Goal: Entertainment & Leisure: Consume media (video, audio)

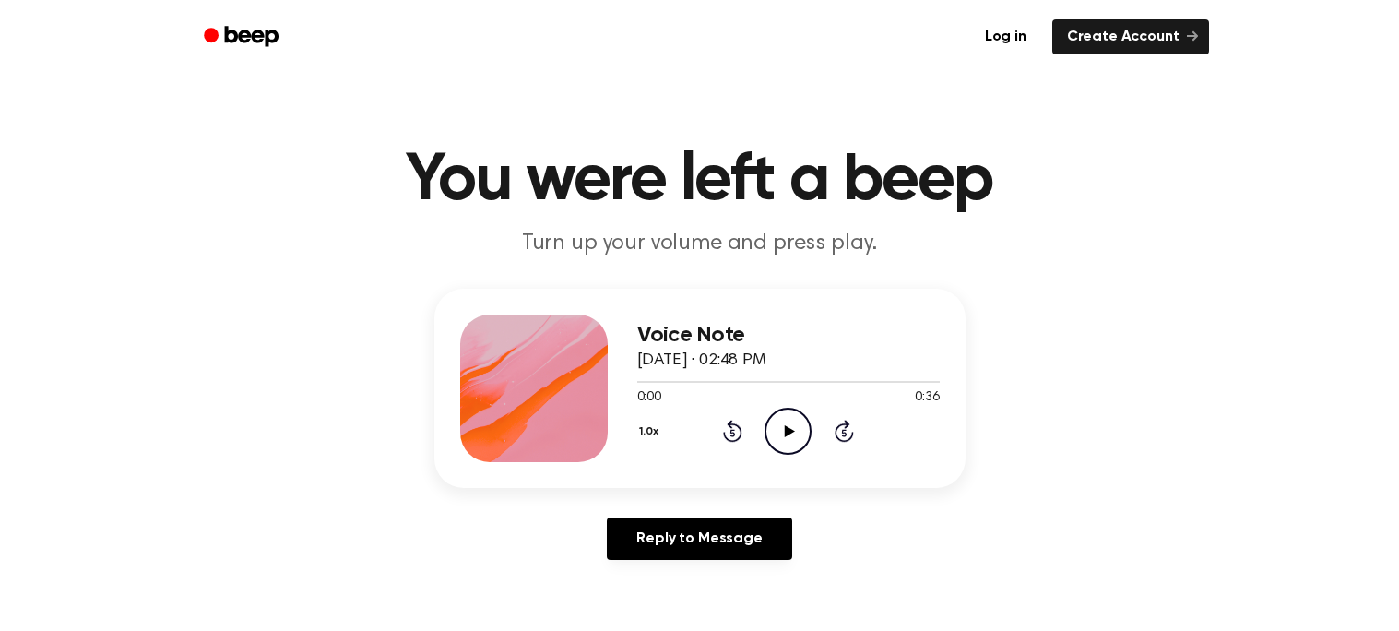
click at [775, 435] on icon "Play Audio" at bounding box center [787, 431] width 47 height 47
click at [778, 435] on icon "Pause Audio" at bounding box center [787, 431] width 47 height 47
click at [769, 444] on circle at bounding box center [787, 430] width 45 height 45
click at [769, 449] on icon "Pause Audio" at bounding box center [787, 431] width 47 height 47
click at [769, 449] on icon "Play Audio" at bounding box center [787, 431] width 47 height 47
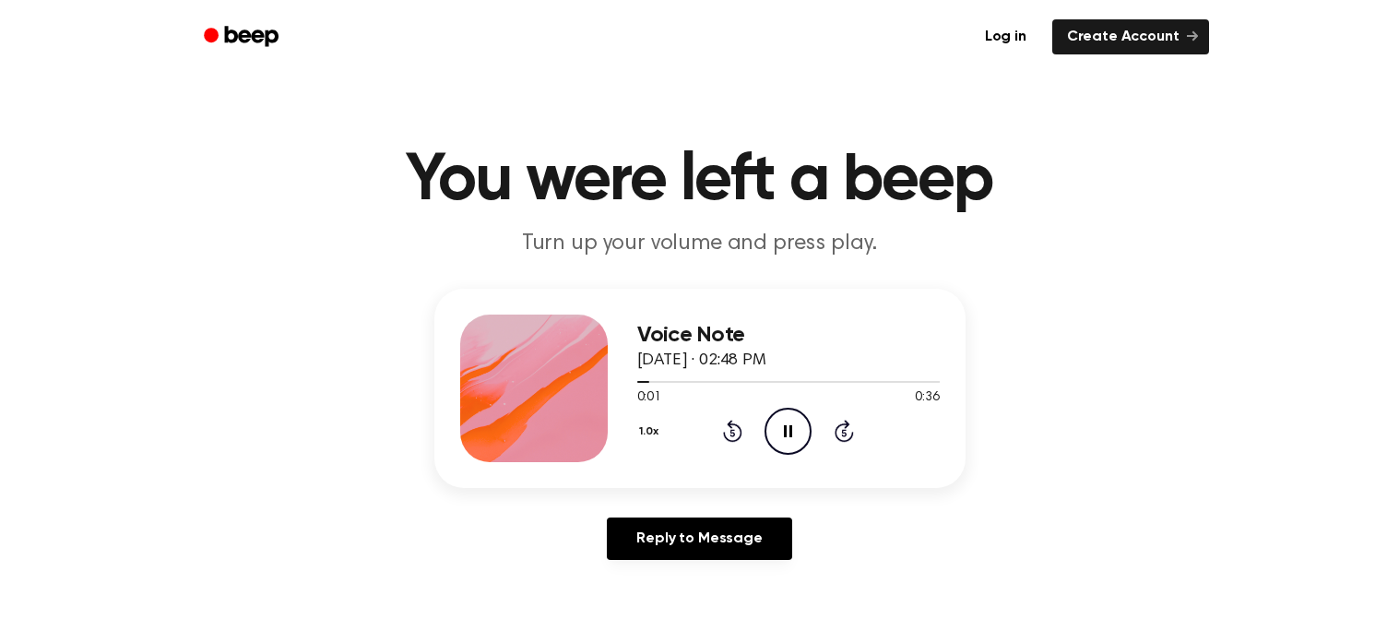
click at [730, 423] on icon at bounding box center [732, 431] width 19 height 22
click at [731, 420] on icon at bounding box center [732, 431] width 19 height 22
click at [776, 414] on icon "Pause Audio" at bounding box center [787, 431] width 47 height 47
click at [776, 414] on icon "Play Audio" at bounding box center [787, 431] width 47 height 47
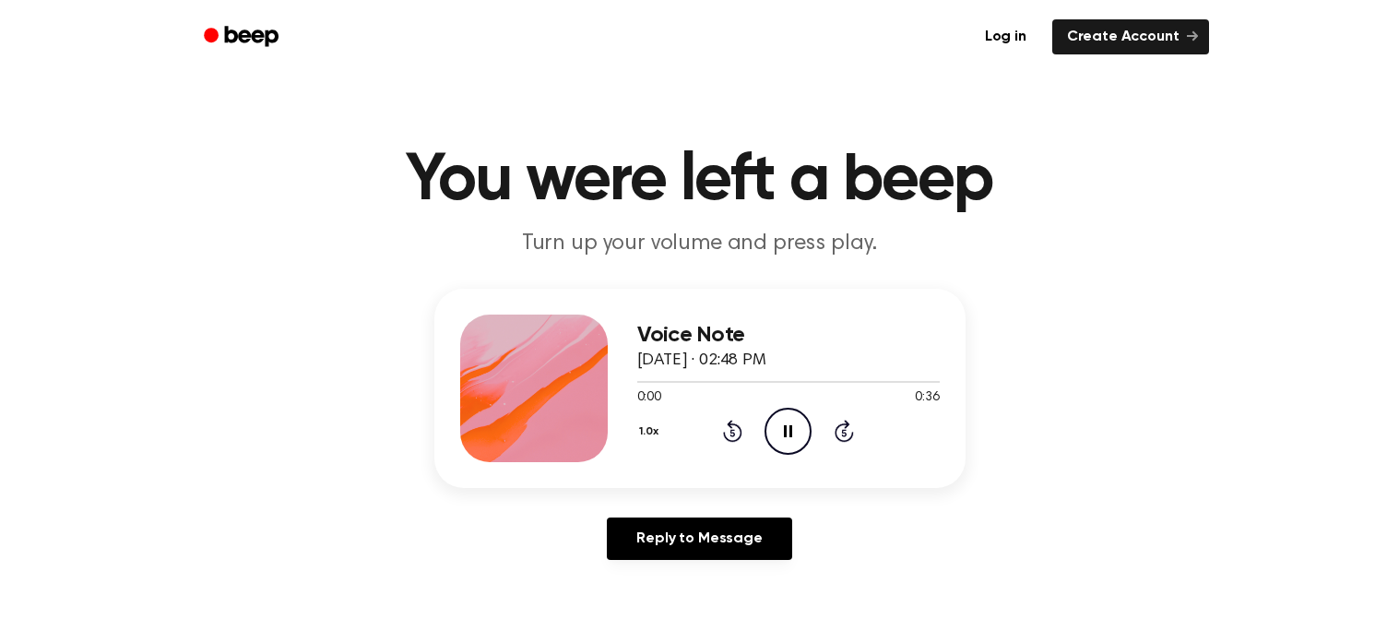
click at [776, 414] on icon "Pause Audio" at bounding box center [787, 431] width 47 height 47
click at [763, 420] on div "1.0x Rewind 5 seconds Play Audio Skip 5 seconds" at bounding box center [788, 431] width 302 height 47
click at [780, 421] on icon "Play Audio" at bounding box center [787, 431] width 47 height 47
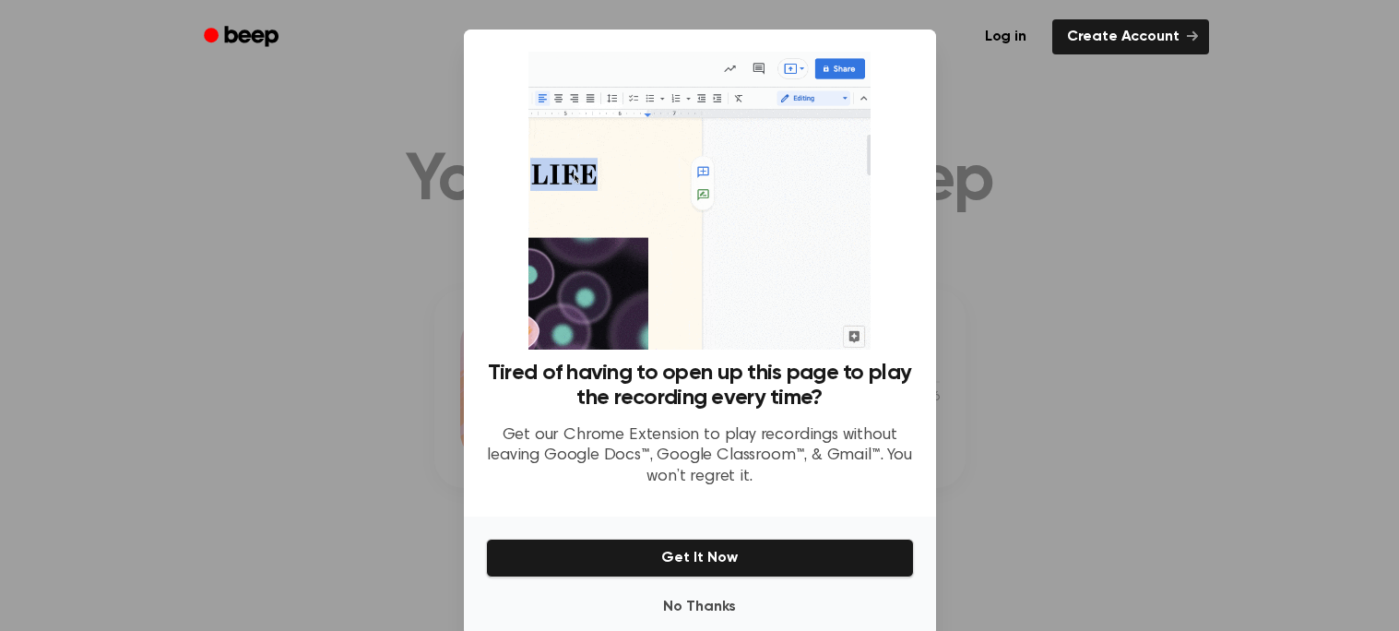
click at [784, 364] on h3 "Tired of having to open up this page to play the recording every time?" at bounding box center [700, 386] width 428 height 50
